Goal: Information Seeking & Learning: Find specific fact

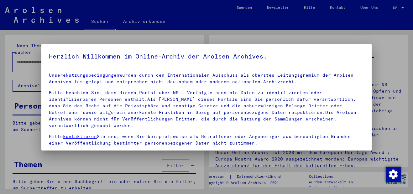
click at [396, 23] on div at bounding box center [206, 97] width 413 height 194
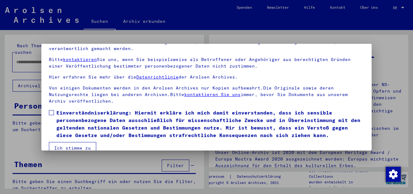
scroll to position [51, 0]
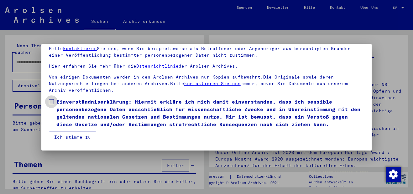
click at [51, 103] on span at bounding box center [51, 101] width 5 height 5
click at [71, 134] on button "Ich stimme zu" at bounding box center [72, 137] width 47 height 12
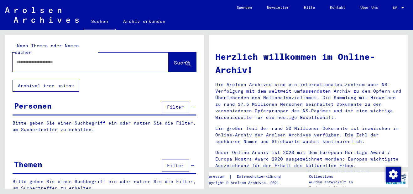
click at [45, 59] on input "text" at bounding box center [82, 62] width 133 height 7
click at [174, 59] on span "Suche" at bounding box center [182, 62] width 16 height 6
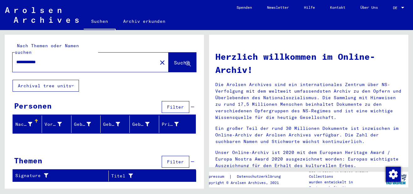
click at [41, 59] on input "**********" at bounding box center [82, 62] width 133 height 7
type input "**********"
click at [171, 53] on button "Suche" at bounding box center [182, 62] width 28 height 19
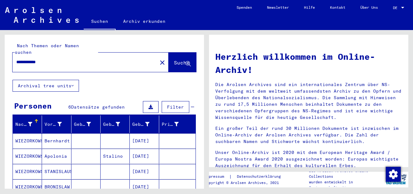
scroll to position [94, 0]
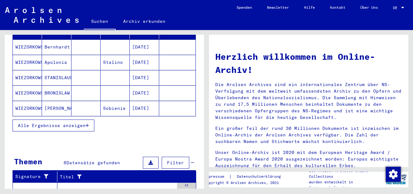
click at [68, 123] on span "Alle Ergebnisse anzeigen" at bounding box center [52, 126] width 68 height 6
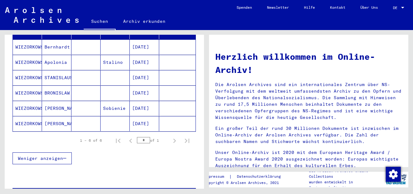
scroll to position [0, 0]
